Goal: Submit feedback/report problem

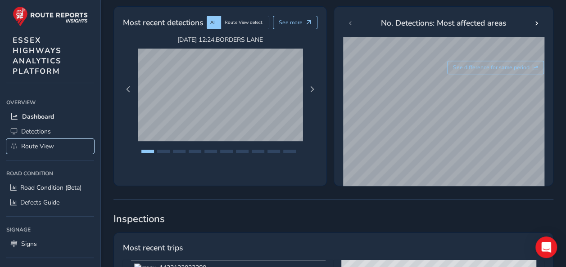
scroll to position [135, 0]
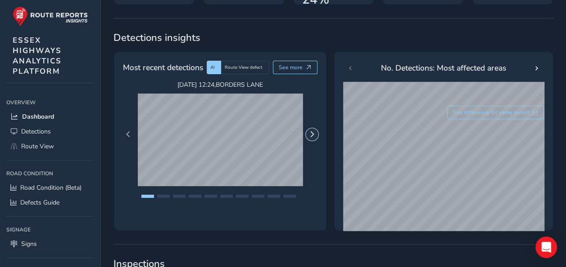
click at [313, 137] on button "Next Page" at bounding box center [312, 134] width 13 height 13
click at [131, 130] on button "Previous Page" at bounding box center [128, 134] width 13 height 13
click at [308, 138] on button "Next Page" at bounding box center [312, 134] width 13 height 13
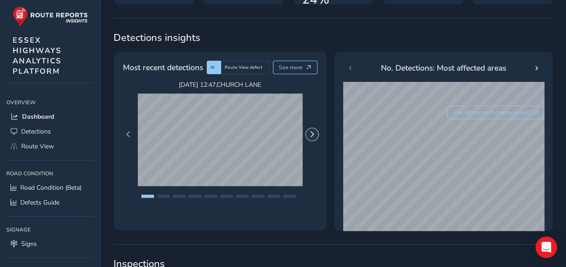
click at [310, 137] on button "Next Page" at bounding box center [312, 134] width 13 height 13
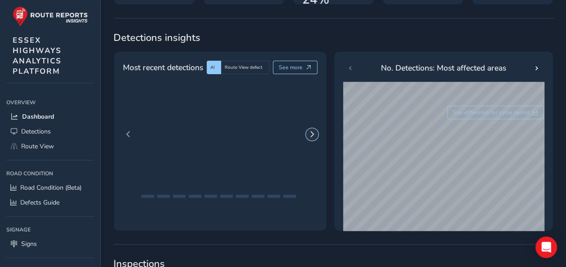
click at [310, 137] on button "Next Page" at bounding box center [312, 134] width 13 height 13
click at [312, 136] on span "Next Page" at bounding box center [312, 134] width 6 height 6
click at [311, 132] on span "Next Page" at bounding box center [312, 134] width 6 height 6
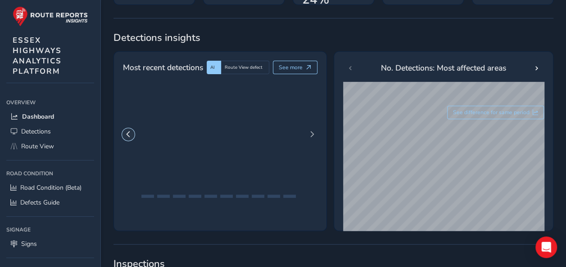
click at [133, 133] on button "Previous Page" at bounding box center [128, 134] width 13 height 13
click at [54, 143] on link "Route View" at bounding box center [50, 146] width 88 height 15
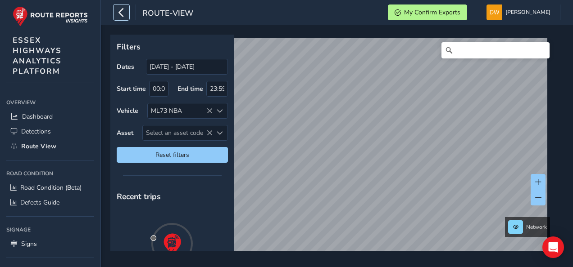
click at [129, 16] on button "button" at bounding box center [121, 13] width 16 height 16
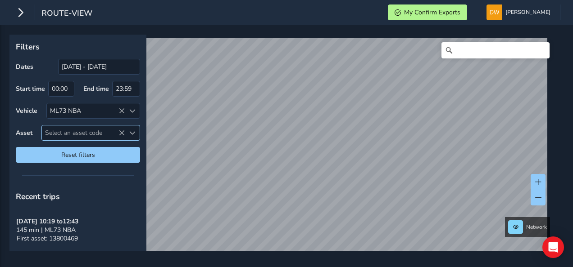
click at [60, 129] on span "Select an asset code" at bounding box center [83, 133] width 83 height 15
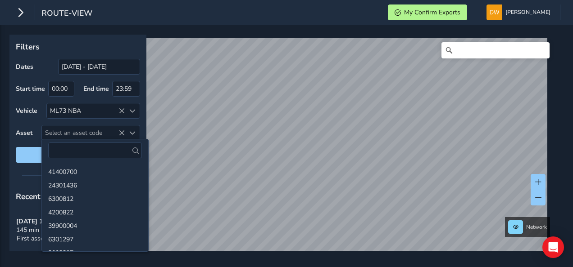
drag, startPoint x: 56, startPoint y: 140, endPoint x: 54, endPoint y: 154, distance: 14.6
paste input "13801129"
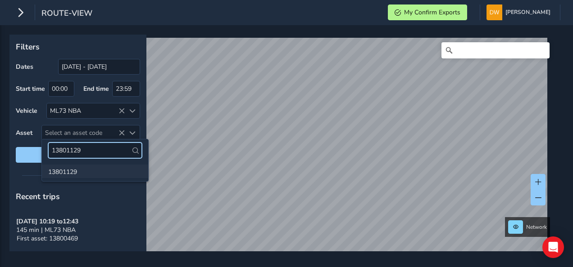
type input "13801129"
click at [68, 168] on li "13801129" at bounding box center [95, 172] width 106 height 14
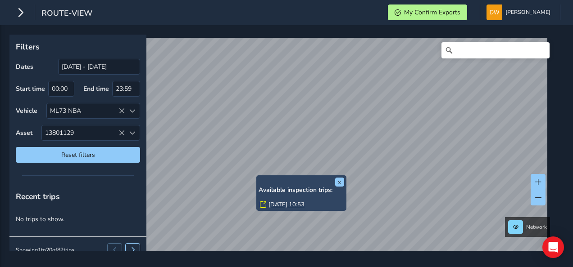
click at [270, 203] on link "[DATE] 10:53" at bounding box center [286, 205] width 36 height 8
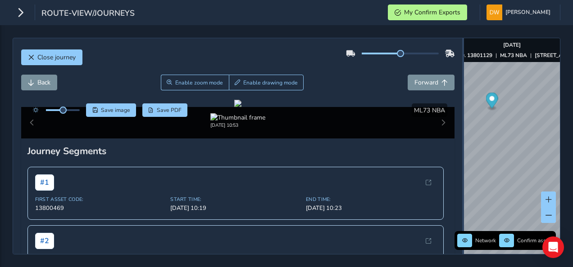
drag, startPoint x: 368, startPoint y: 173, endPoint x: 466, endPoint y: 208, distance: 103.3
click at [464, 207] on div at bounding box center [463, 146] width 2 height 216
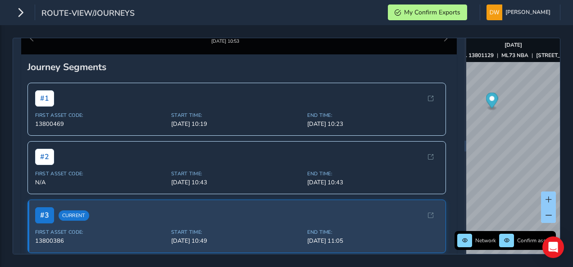
scroll to position [83, 0]
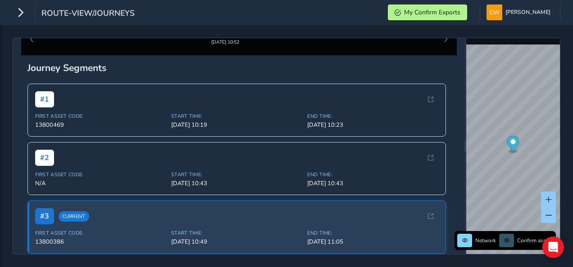
scroll to position [38, 0]
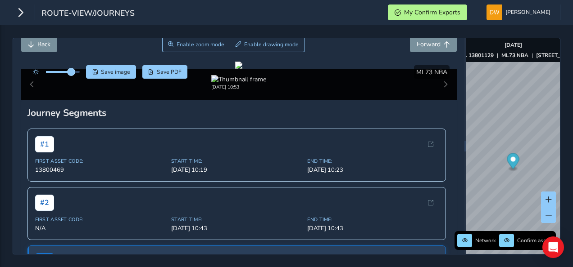
drag, startPoint x: 59, startPoint y: 72, endPoint x: 72, endPoint y: 73, distance: 12.2
click at [72, 73] on span at bounding box center [71, 71] width 7 height 7
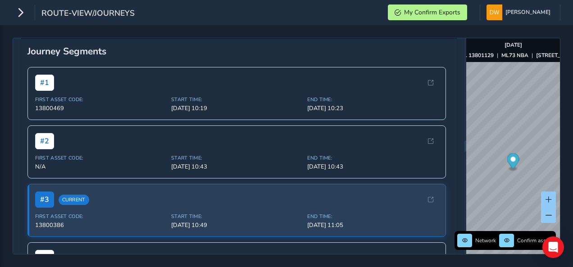
scroll to position [128, 0]
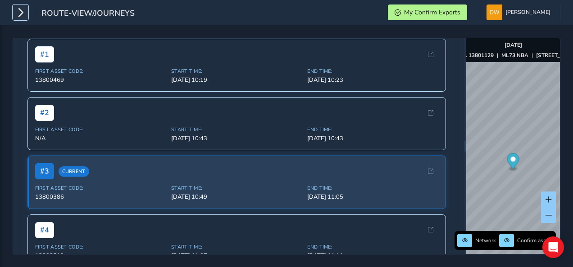
click at [25, 16] on icon "button" at bounding box center [20, 13] width 9 height 16
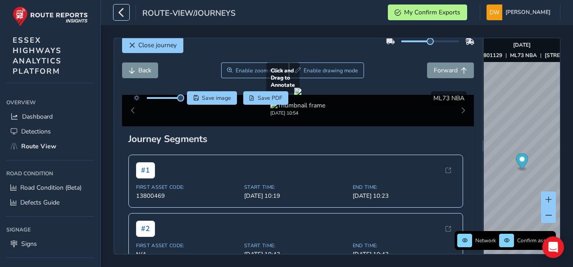
scroll to position [0, 0]
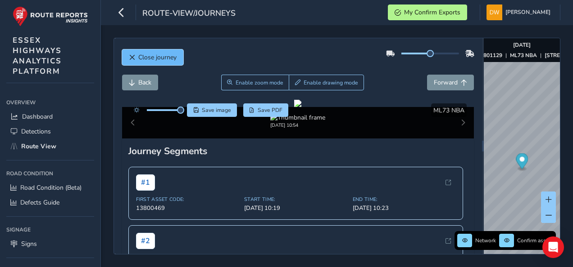
click at [145, 55] on span "Close journey" at bounding box center [157, 57] width 38 height 9
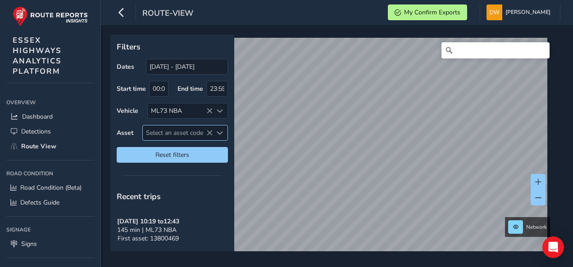
click at [152, 130] on span "Select an asset code" at bounding box center [178, 133] width 70 height 15
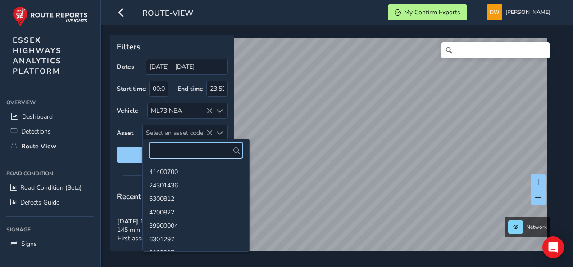
paste input "13800343"
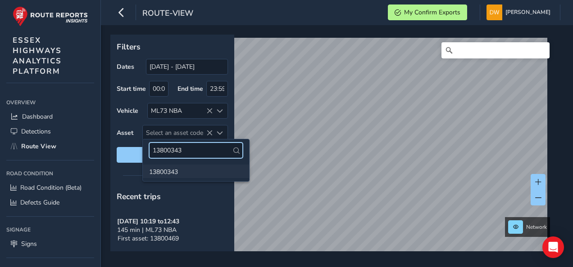
type input "13800343"
click at [168, 173] on li "13800343" at bounding box center [196, 172] width 106 height 14
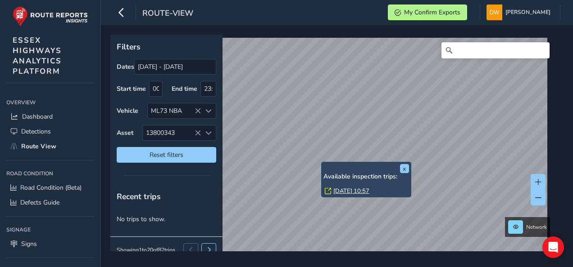
click at [342, 189] on link "[DATE] 10:57" at bounding box center [351, 191] width 36 height 8
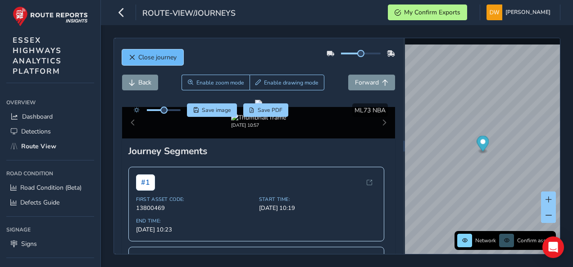
click at [131, 50] on button "Close journey" at bounding box center [152, 58] width 61 height 16
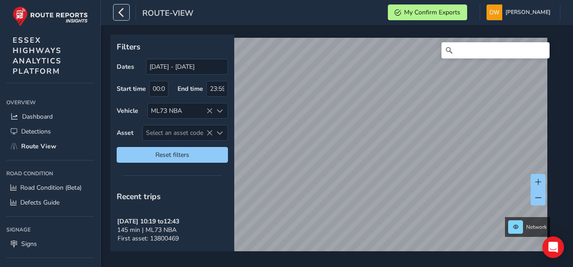
click at [122, 8] on icon "button" at bounding box center [121, 13] width 9 height 16
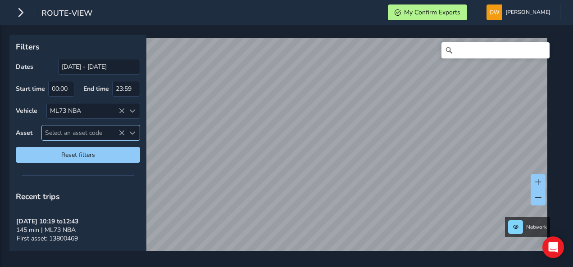
click at [68, 132] on span "Select an asset code" at bounding box center [83, 133] width 83 height 15
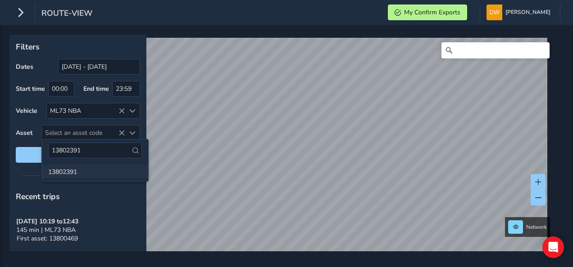
type input "13802391"
click at [74, 174] on li "13802391" at bounding box center [95, 172] width 106 height 14
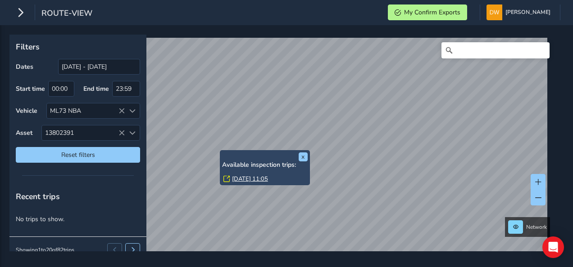
click at [240, 177] on link "[DATE] 11:05" at bounding box center [250, 179] width 36 height 8
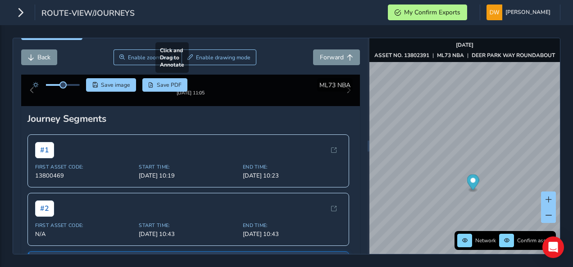
scroll to position [45, 0]
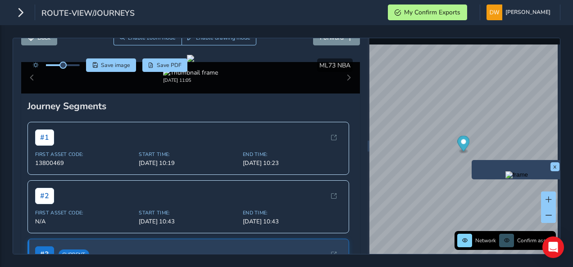
click at [505, 179] on img "Preview frame" at bounding box center [516, 175] width 23 height 7
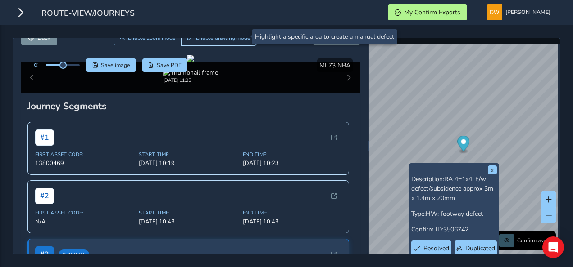
drag, startPoint x: 203, startPoint y: 41, endPoint x: 203, endPoint y: 53, distance: 11.3
click at [204, 42] on button "Enable drawing mode" at bounding box center [218, 38] width 75 height 16
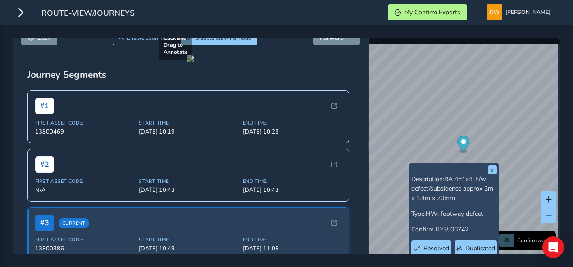
drag, startPoint x: 170, startPoint y: 125, endPoint x: 315, endPoint y: 205, distance: 166.1
click at [194, 62] on div at bounding box center [190, 58] width 7 height 7
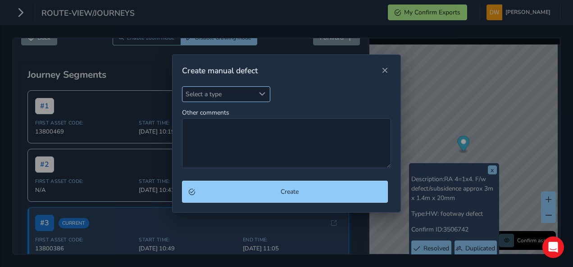
click at [261, 98] on div "Select a type" at bounding box center [262, 94] width 15 height 15
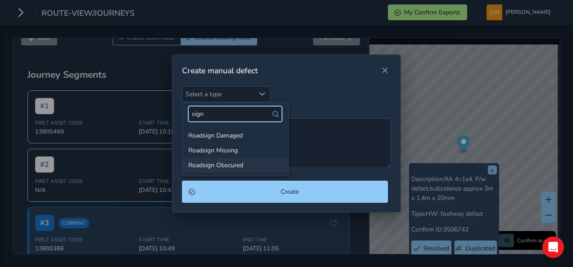
type input "sign"
click at [232, 160] on li "Roadsign Obscured" at bounding box center [235, 165] width 106 height 15
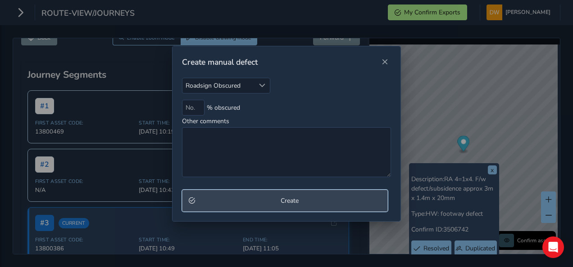
click at [237, 195] on button "Create" at bounding box center [285, 201] width 206 height 22
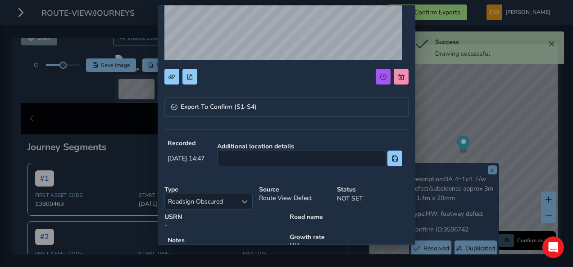
scroll to position [135, 0]
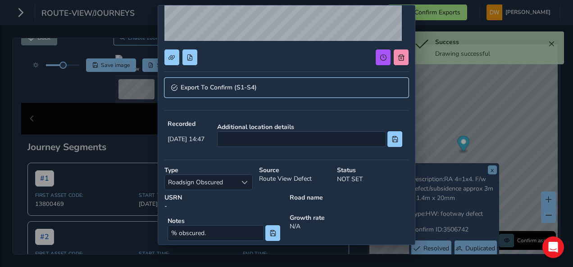
click at [263, 91] on link "Export To Confirm (S1-S4)" at bounding box center [286, 88] width 244 height 20
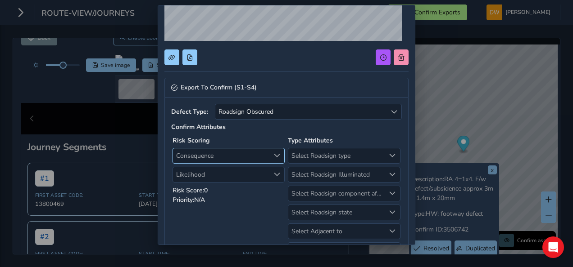
click at [270, 149] on div "Consequence" at bounding box center [277, 156] width 15 height 15
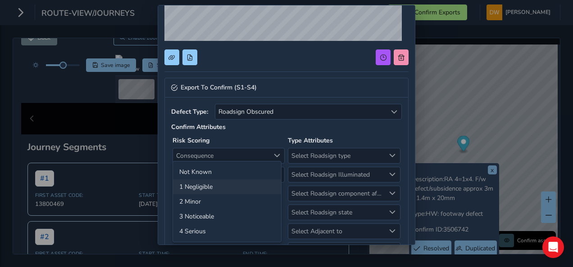
click at [262, 185] on li "1 Negligible" at bounding box center [227, 187] width 108 height 15
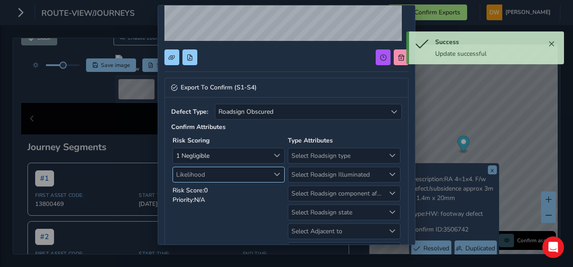
click at [263, 175] on span "Likelihood" at bounding box center [221, 175] width 96 height 15
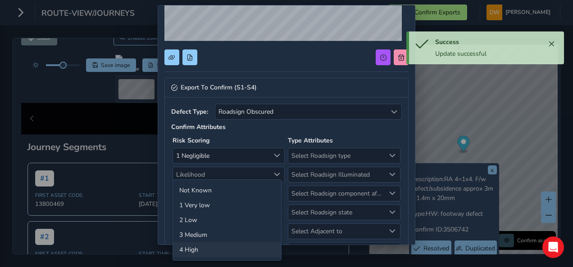
click at [261, 243] on li "4 High" at bounding box center [227, 250] width 108 height 15
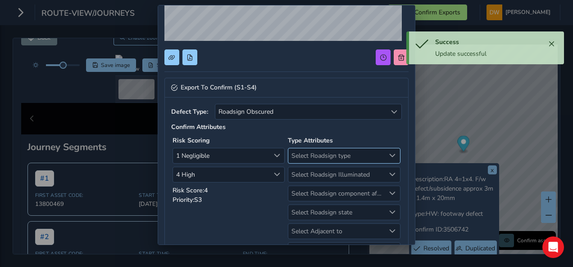
click at [315, 153] on span "Select Roadsign type" at bounding box center [336, 156] width 96 height 15
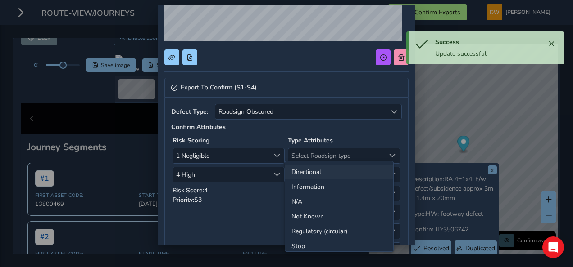
click at [321, 176] on li "Directional" at bounding box center [339, 172] width 108 height 15
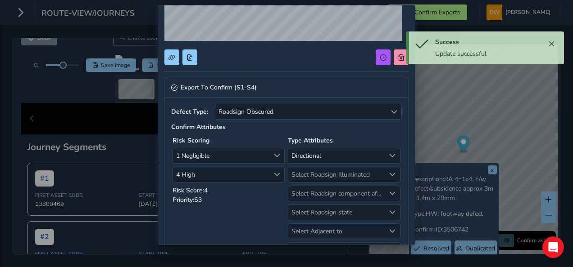
click at [321, 176] on span "Select Roadsign Illuminated" at bounding box center [336, 175] width 96 height 15
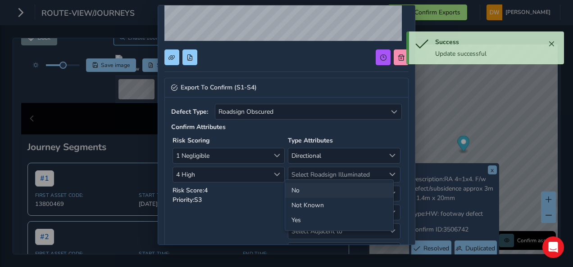
click at [314, 194] on li "No" at bounding box center [339, 190] width 108 height 15
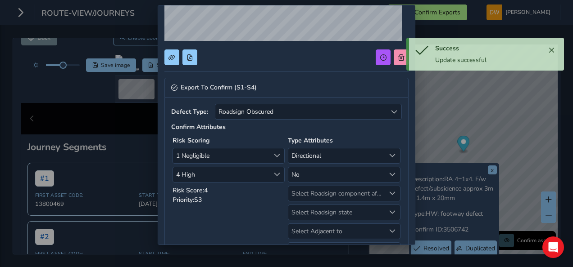
click at [314, 194] on span "Select Roadsign component affected" at bounding box center [336, 193] width 96 height 15
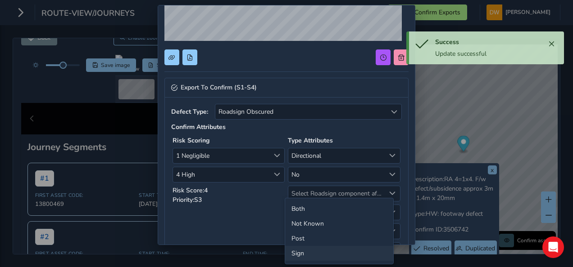
click at [316, 249] on li "Sign" at bounding box center [339, 253] width 108 height 15
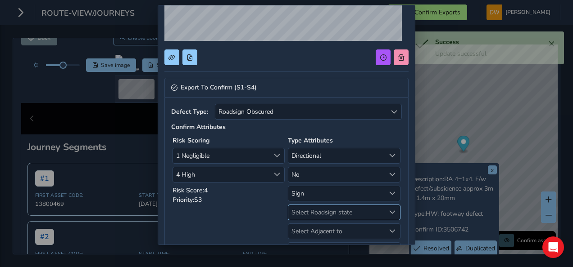
click at [325, 208] on span "Select Roadsign state" at bounding box center [336, 212] width 96 height 15
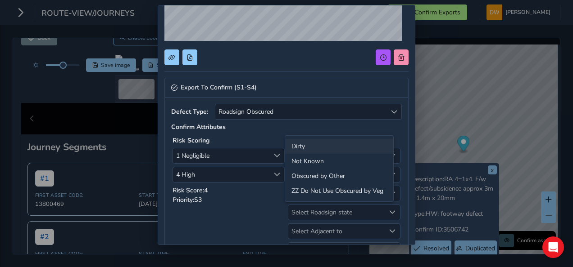
click at [315, 150] on li "Dirty" at bounding box center [339, 146] width 108 height 15
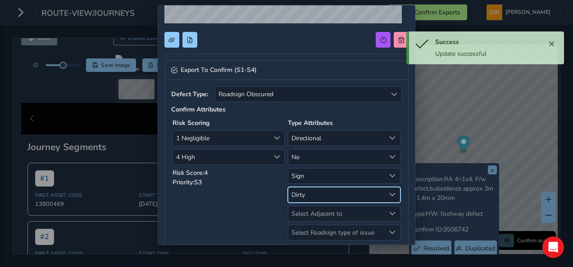
scroll to position [225, 0]
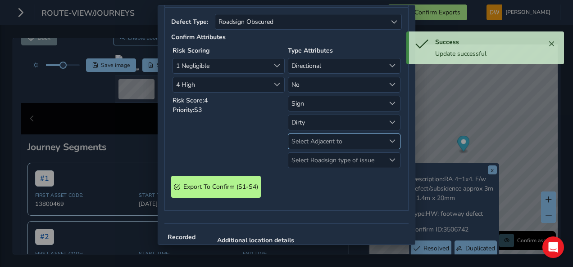
click at [327, 138] on span "Select Adjacent to" at bounding box center [336, 141] width 96 height 15
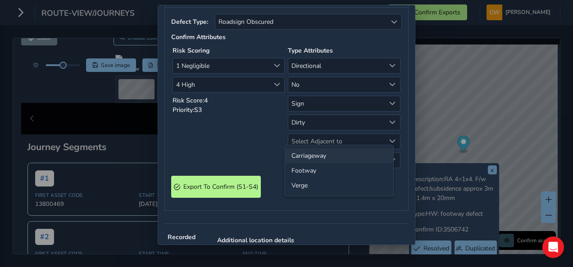
click at [329, 153] on li "Carriageway" at bounding box center [339, 156] width 108 height 15
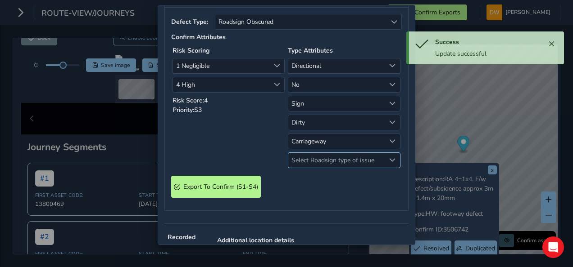
click at [330, 154] on span "Select Roadsign type of issue" at bounding box center [336, 160] width 96 height 15
click at [321, 202] on li "Sign" at bounding box center [339, 204] width 108 height 15
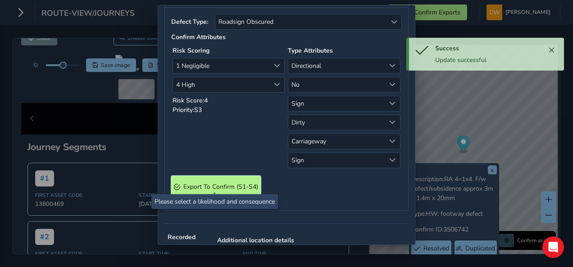
click at [251, 184] on span "Export To Confirm (S1-S4)" at bounding box center [220, 187] width 75 height 9
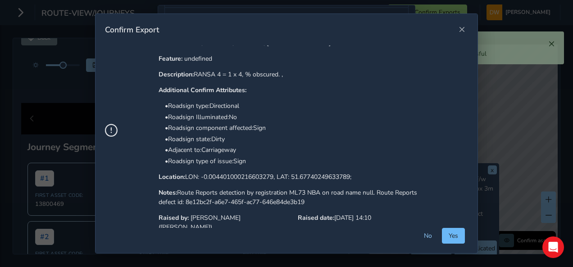
click at [458, 238] on span "Yes" at bounding box center [453, 236] width 9 height 9
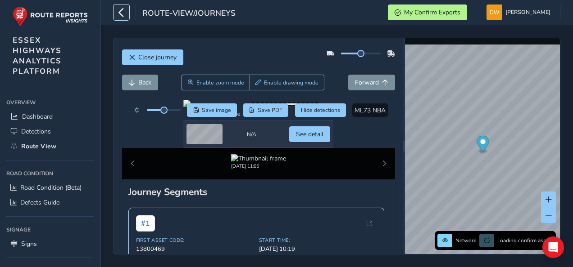
click at [121, 12] on icon "button" at bounding box center [121, 13] width 9 height 16
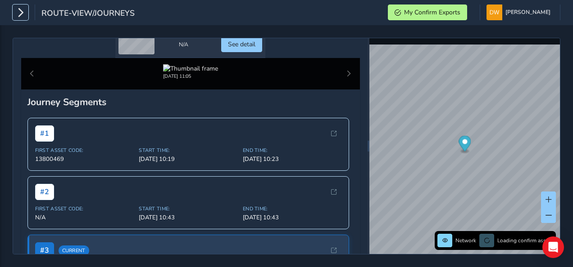
scroll to position [135, 0]
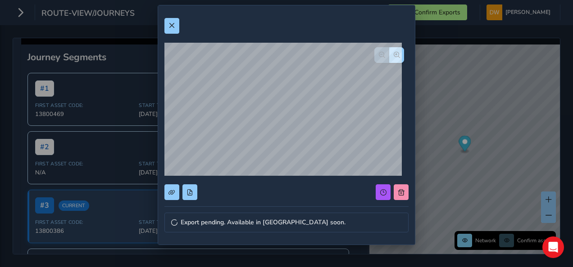
scroll to position [45, 0]
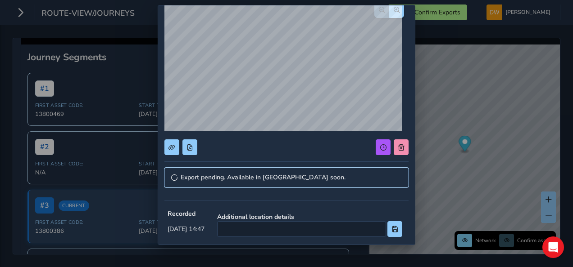
click at [314, 181] on link "Export pending. Available in Confirm soon." at bounding box center [286, 178] width 244 height 20
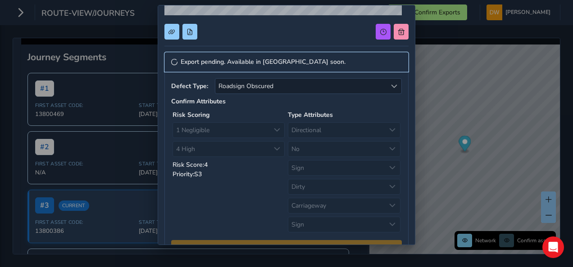
scroll to position [180, 0]
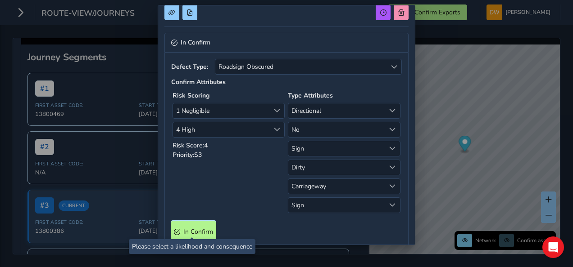
click at [178, 221] on Confirm "In Confirm" at bounding box center [193, 232] width 45 height 22
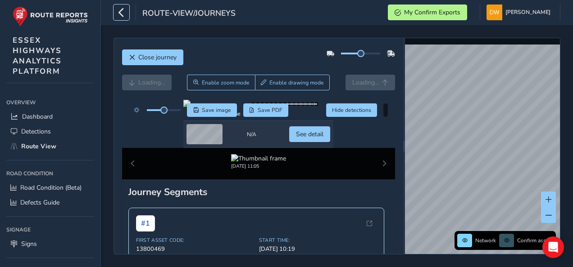
click at [124, 15] on icon "button" at bounding box center [121, 13] width 9 height 16
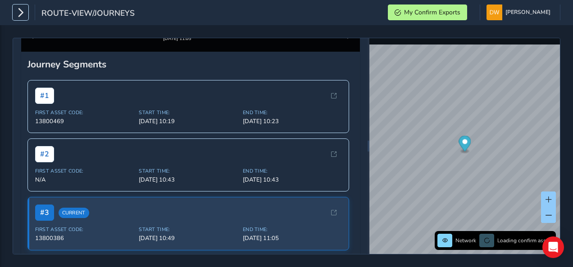
scroll to position [180, 0]
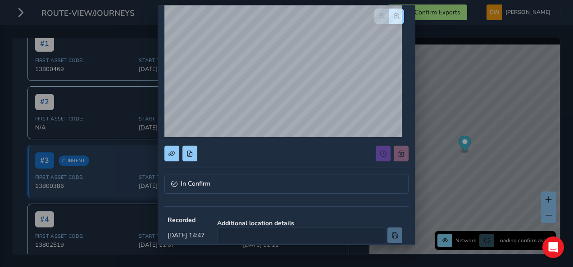
scroll to position [90, 0]
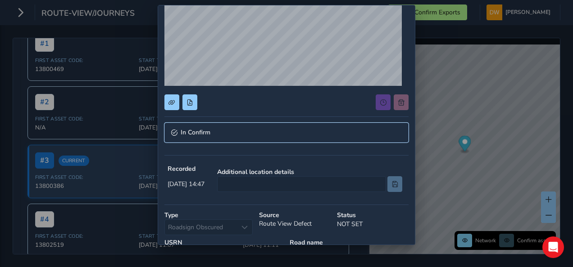
click at [291, 139] on link "In Confirm" at bounding box center [286, 133] width 244 height 20
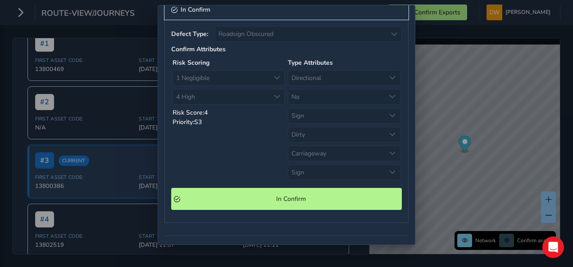
scroll to position [225, 0]
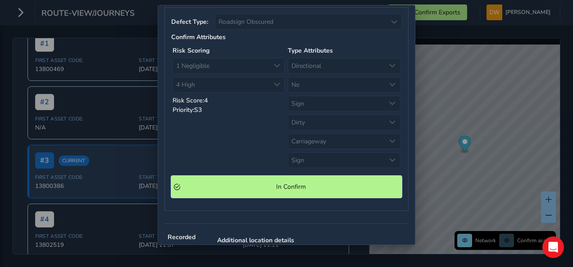
click at [286, 183] on span "In Confirm" at bounding box center [291, 187] width 216 height 9
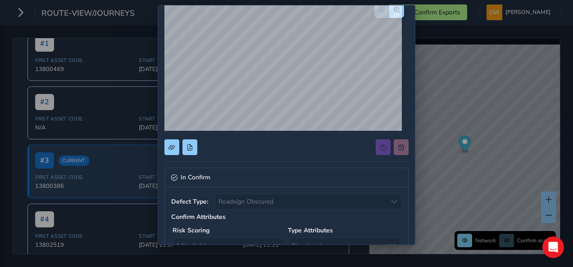
scroll to position [0, 0]
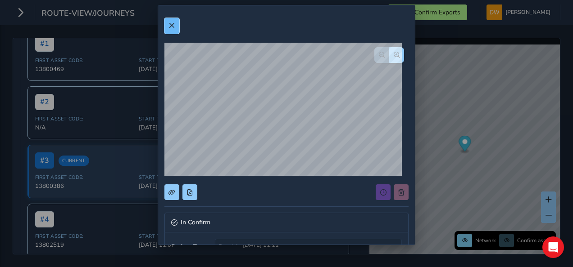
click at [175, 25] on button at bounding box center [171, 26] width 15 height 16
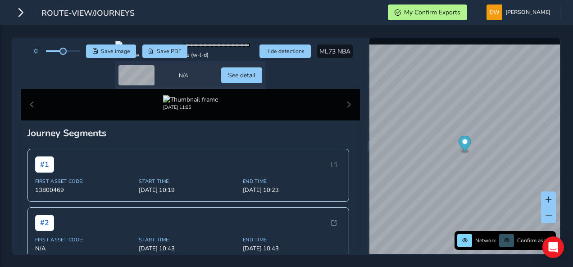
scroll to position [45, 0]
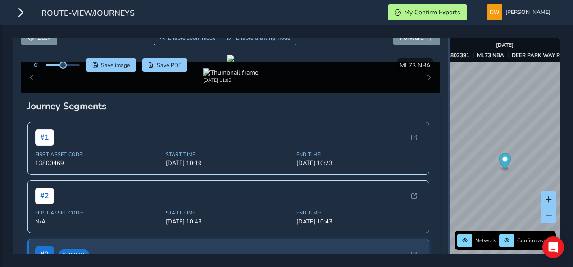
drag, startPoint x: 368, startPoint y: 165, endPoint x: 446, endPoint y: 187, distance: 80.7
click at [449, 187] on div at bounding box center [449, 146] width 2 height 216
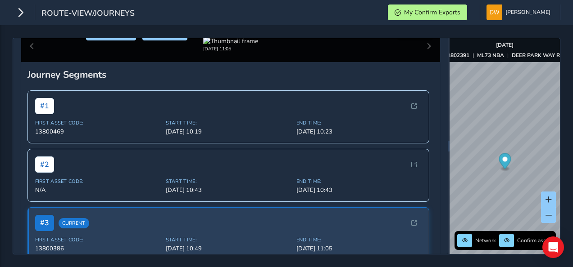
scroll to position [90, 0]
